Goal: Task Accomplishment & Management: Complete application form

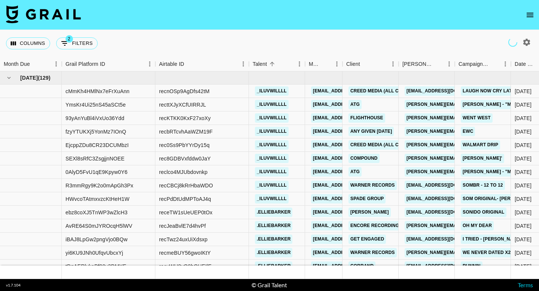
click at [529, 15] on icon "open drawer" at bounding box center [530, 15] width 7 height 4
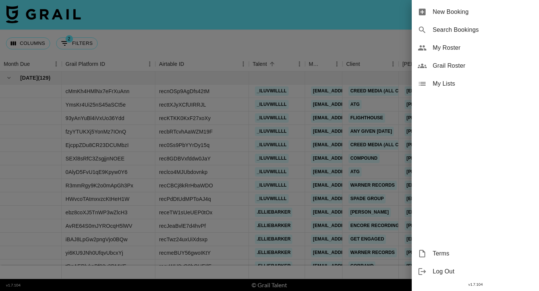
click at [503, 12] on span "New Booking" at bounding box center [483, 11] width 100 height 9
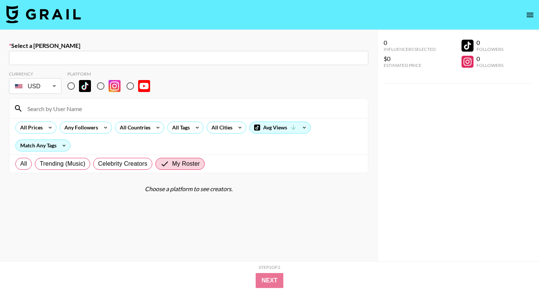
click at [234, 57] on input "text" at bounding box center [188, 58] width 350 height 9
paste input "[EMAIL_ADDRESS][DOMAIN_NAME]"
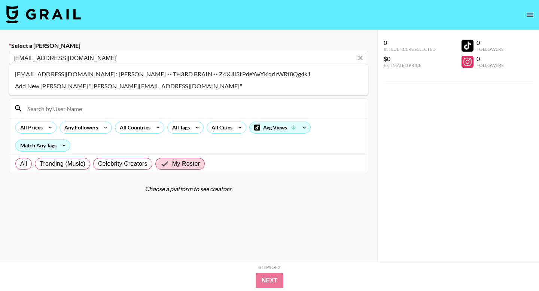
click at [155, 72] on li "[EMAIL_ADDRESS][DOMAIN_NAME]: [PERSON_NAME] -- TH3RD BRAIN -- Z4XJlI3tPdeYwYKqr…" at bounding box center [188, 74] width 359 height 12
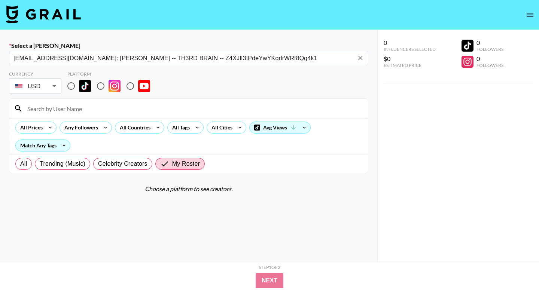
type input "[EMAIL_ADDRESS][DOMAIN_NAME]: [PERSON_NAME] -- TH3RD BRAIN -- Z4XJlI3tPdeYwYKqr…"
click at [159, 107] on input at bounding box center [193, 109] width 341 height 12
type input "hunter"
click at [180, 195] on section "Currency USD USD ​ Platform hunter All Prices Any Followers All Countries All T…" at bounding box center [188, 180] width 359 height 231
click at [70, 84] on input "radio" at bounding box center [71, 86] width 16 height 16
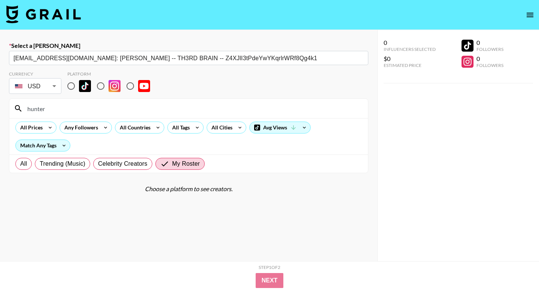
radio input "true"
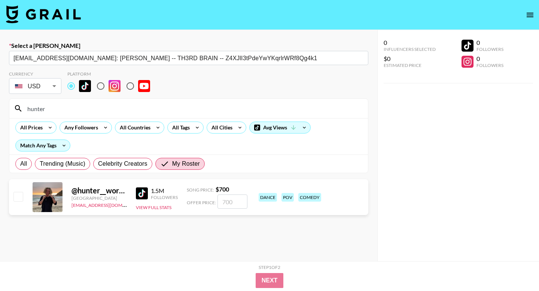
click at [16, 202] on div at bounding box center [18, 197] width 12 height 13
click at [15, 196] on input "checkbox" at bounding box center [17, 196] width 9 height 9
checkbox input "true"
type input "700"
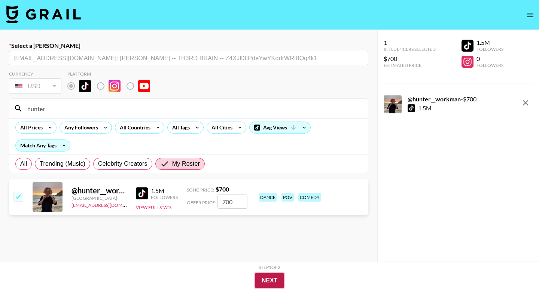
click at [272, 283] on button "Next" at bounding box center [269, 280] width 29 height 15
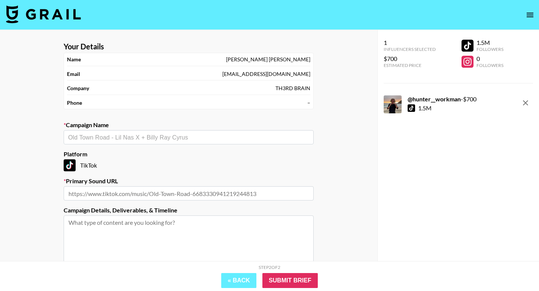
click at [150, 137] on input "text" at bounding box center [188, 137] width 241 height 9
click at [197, 154] on li "Add New Campaign: "Lose Control"" at bounding box center [189, 154] width 250 height 12
type input "Lose Control"
click at [201, 193] on input "text" at bounding box center [189, 193] width 250 height 14
paste input "[URL][DOMAIN_NAME]"
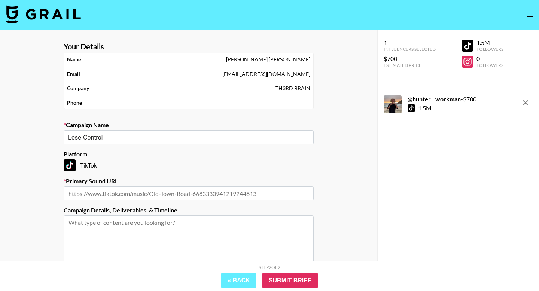
type input "[URL][DOMAIN_NAME]"
click at [295, 285] on input "Submit Brief" at bounding box center [289, 280] width 55 height 15
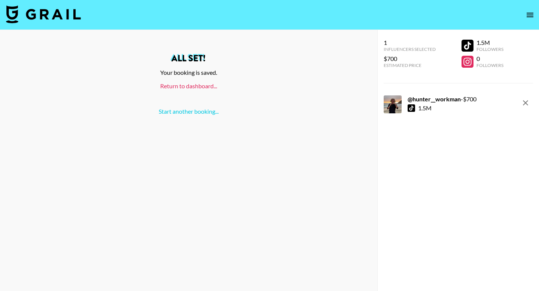
click at [183, 82] on link "Return to dashboard..." at bounding box center [188, 85] width 57 height 7
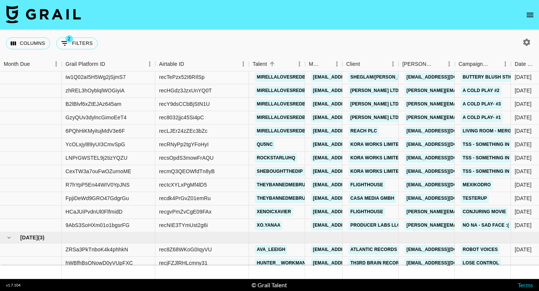
scroll to position [3639, 0]
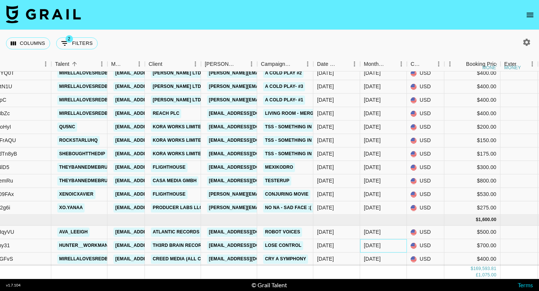
click at [380, 246] on div "Oct '25" at bounding box center [372, 245] width 17 height 7
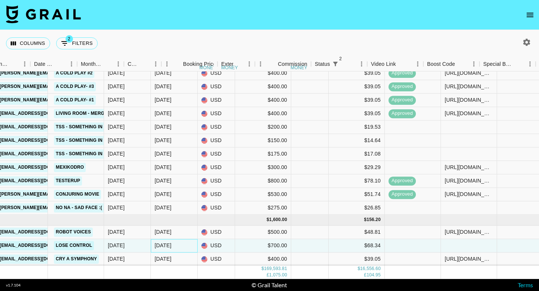
scroll to position [3639, 582]
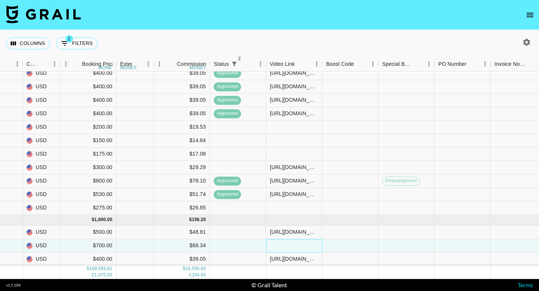
click at [297, 242] on div at bounding box center [294, 245] width 56 height 13
type input "https://www.tiktok.com/@hunter__workman/video/7556340090255985934?_r=1&_t=ZT-90…"
click at [338, 243] on div at bounding box center [350, 245] width 56 height 13
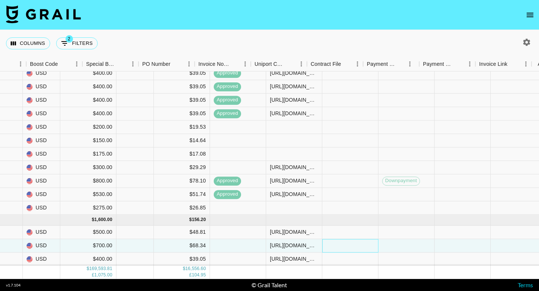
scroll to position [3639, 900]
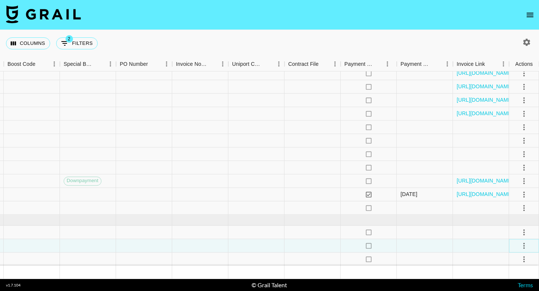
click at [528, 247] on icon "select merge strategy" at bounding box center [524, 245] width 9 height 9
click at [516, 231] on div "Approve" at bounding box center [507, 229] width 23 height 9
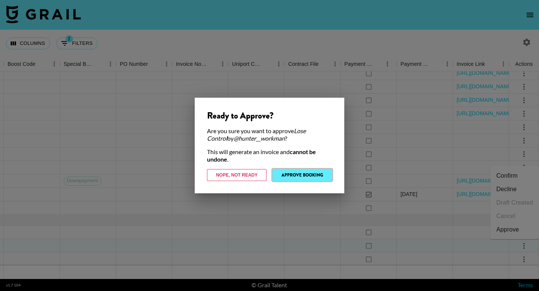
click at [298, 171] on button "Approve Booking" at bounding box center [303, 175] width 60 height 12
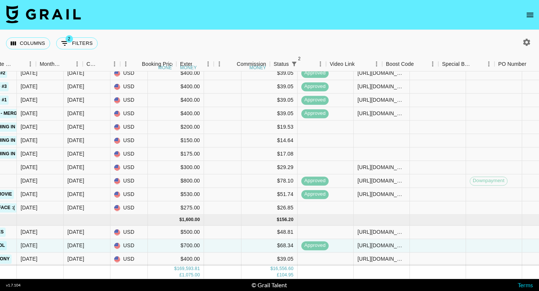
scroll to position [3639, 522]
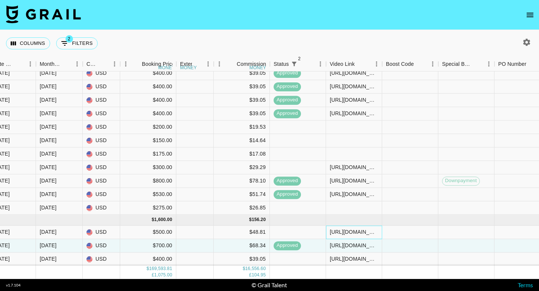
click at [354, 234] on div "https://www.tiktok.com/@ava_leeigh/video/7556333222532058423?_r=1&_t=ZT-90C5PRw…" at bounding box center [354, 232] width 48 height 7
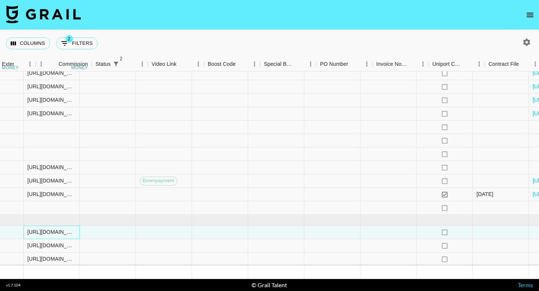
scroll to position [3639, 900]
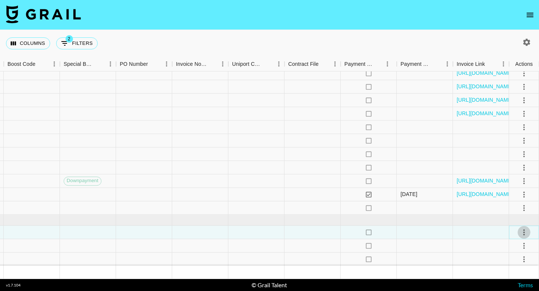
click at [524, 232] on icon "select merge strategy" at bounding box center [523, 233] width 1 height 6
click at [512, 207] on ul "Confirm Decline Draft Created Cancel Approve" at bounding box center [514, 189] width 49 height 73
click at [512, 214] on div "Approve" at bounding box center [507, 216] width 23 height 9
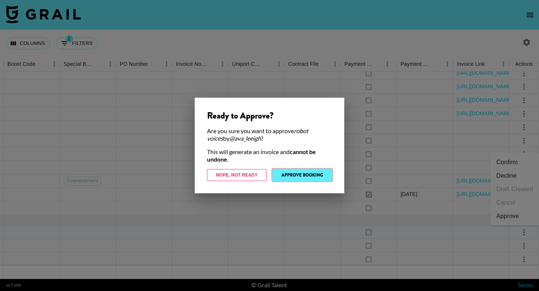
click at [300, 173] on button "Approve Booking" at bounding box center [303, 175] width 60 height 12
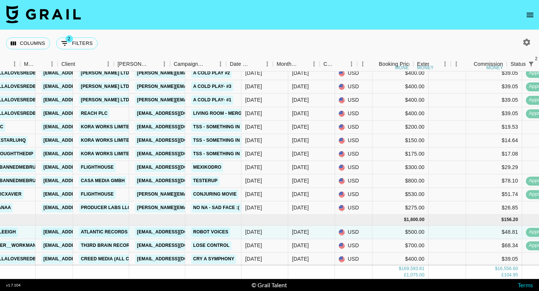
scroll to position [3639, 0]
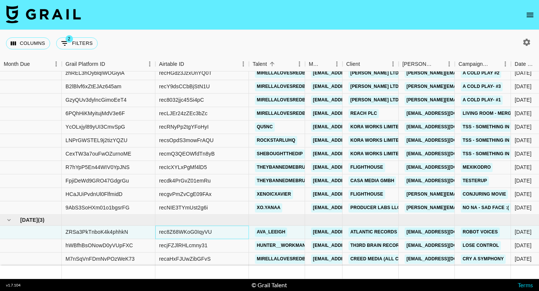
click at [193, 232] on div "rec8Z68WKoG0IqyVU" at bounding box center [185, 232] width 53 height 7
copy div "rec8Z68WKoG0IqyVU"
